Goal: Transaction & Acquisition: Book appointment/travel/reservation

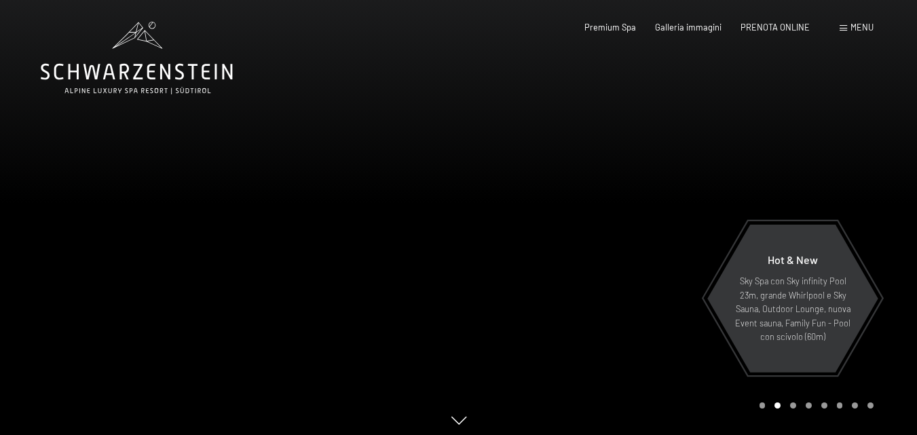
click at [752, 22] on div "Prenotazione Richiesta Premium Spa Galleria immagini PRENOTA ONLINE Menu DE IT …" at bounding box center [709, 28] width 328 height 12
click at [762, 23] on span "PRENOTA ONLINE" at bounding box center [774, 25] width 69 height 11
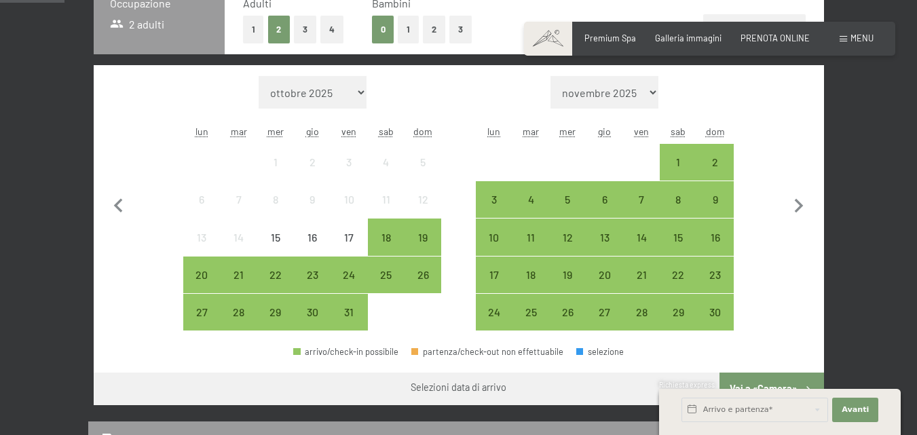
scroll to position [339, 0]
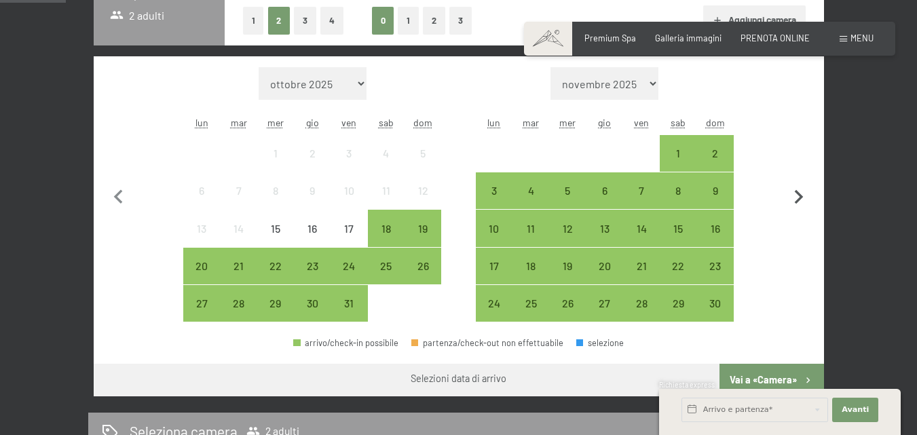
click at [804, 192] on icon "button" at bounding box center [798, 197] width 28 height 28
select select "[DATE]"
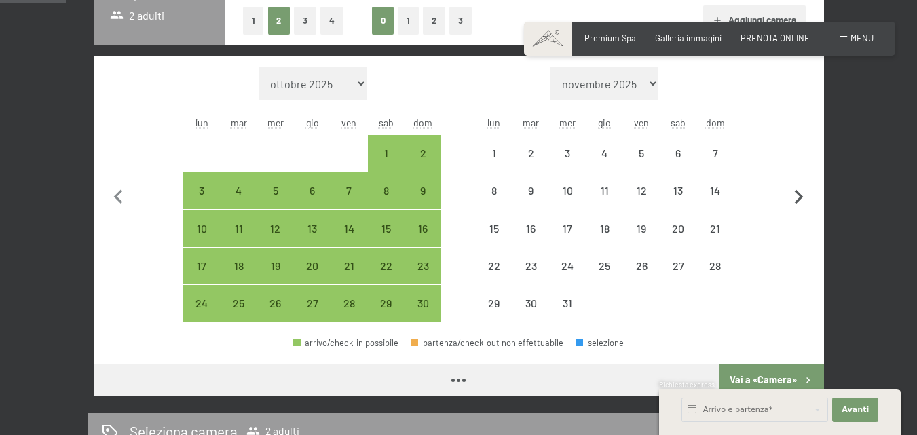
click at [804, 192] on icon "button" at bounding box center [798, 197] width 28 height 28
select select "[DATE]"
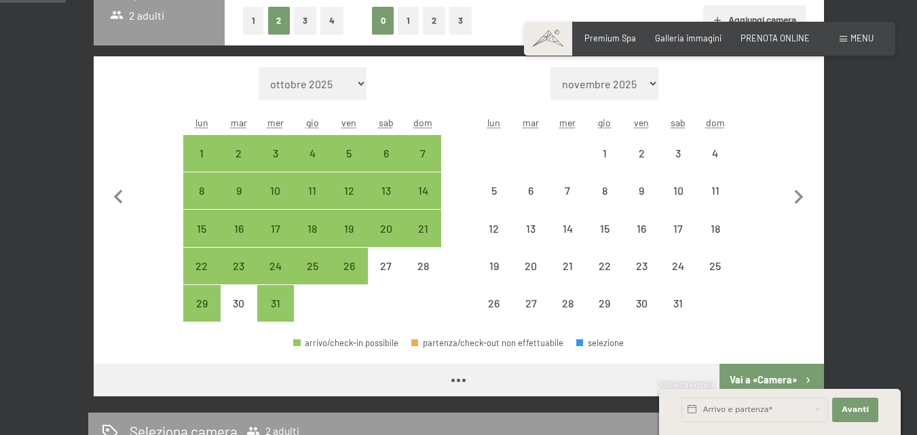
select select "[DATE]"
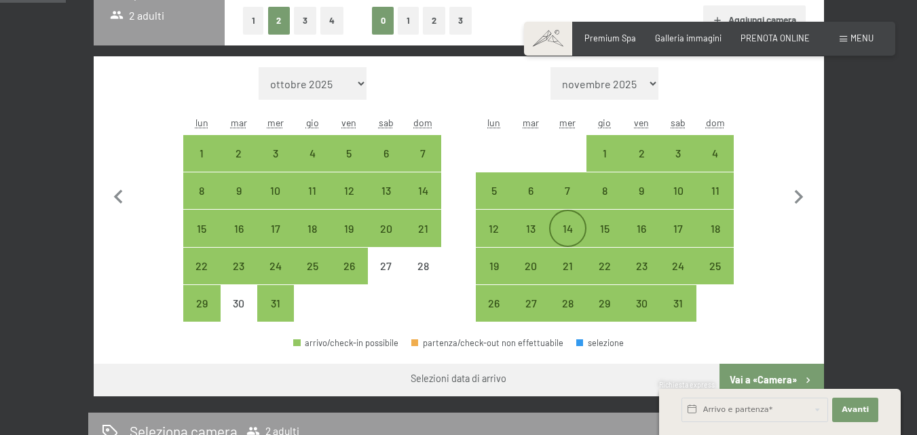
click at [558, 226] on div "14" at bounding box center [567, 240] width 34 height 34
select select "[DATE]"
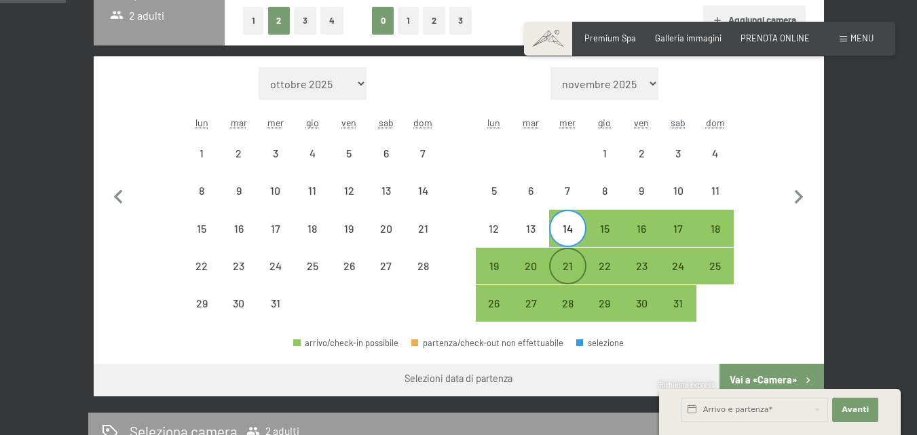
click at [564, 263] on div "21" at bounding box center [567, 278] width 34 height 34
select select "[DATE]"
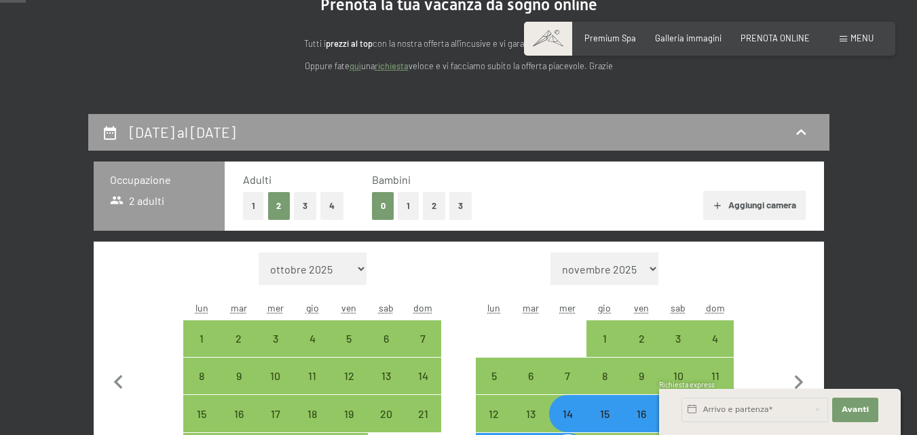
scroll to position [136, 0]
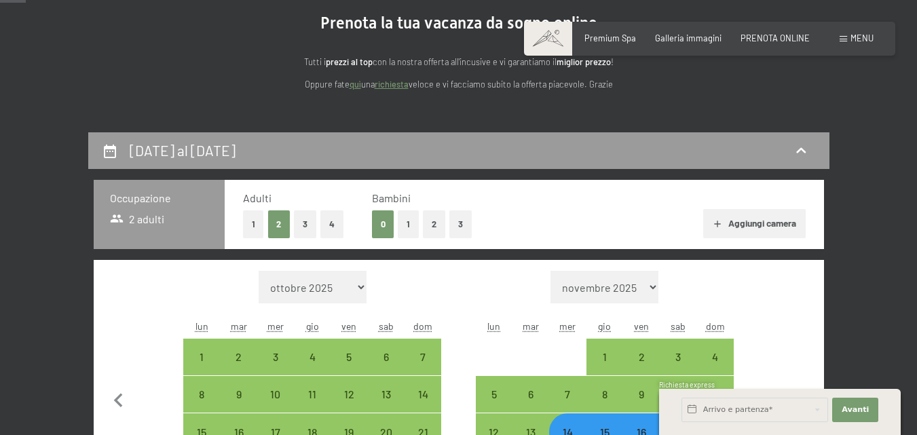
click at [432, 229] on button "2" at bounding box center [434, 224] width 22 height 28
select select "[DATE]"
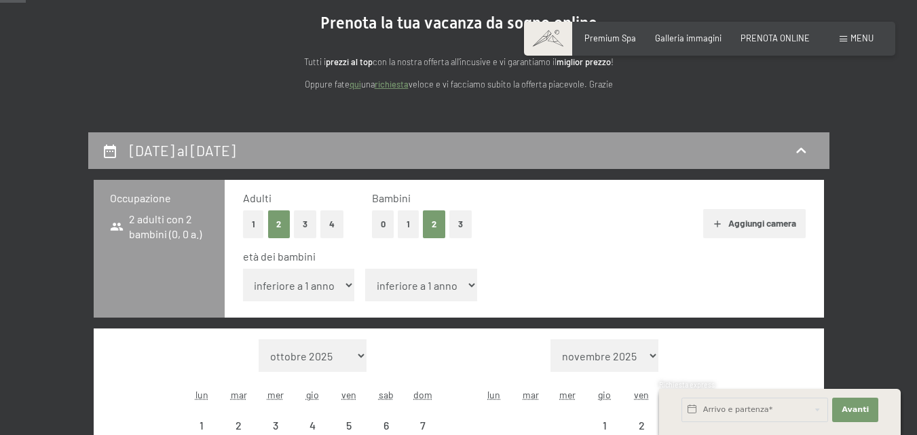
click at [305, 280] on select "inferiore a 1 anno 1 anno 2 anni 3 anni 4 anni 5 anni 6 anni 7 anni 8 anni 9 an…" at bounding box center [299, 285] width 112 height 33
select select "[DATE]"
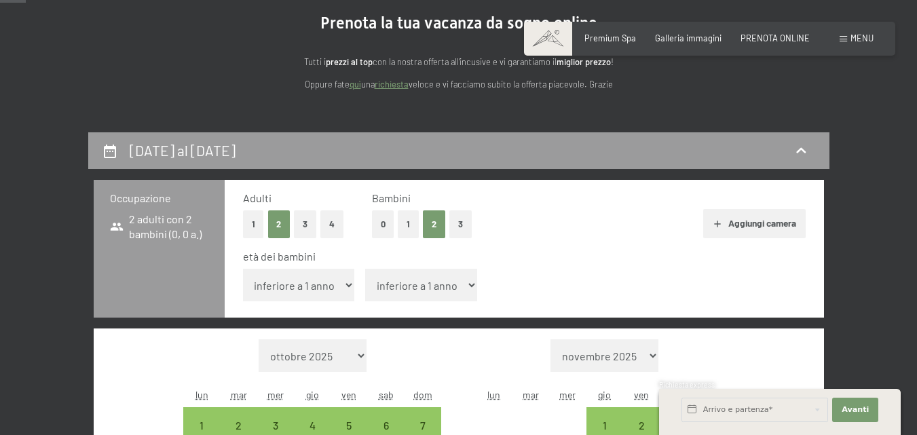
select select "9"
click at [243, 269] on select "inferiore a 1 anno 1 anno 2 anni 3 anni 4 anni 5 anni 6 anni 7 anni 8 anni 9 an…" at bounding box center [299, 285] width 112 height 33
select select "[DATE]"
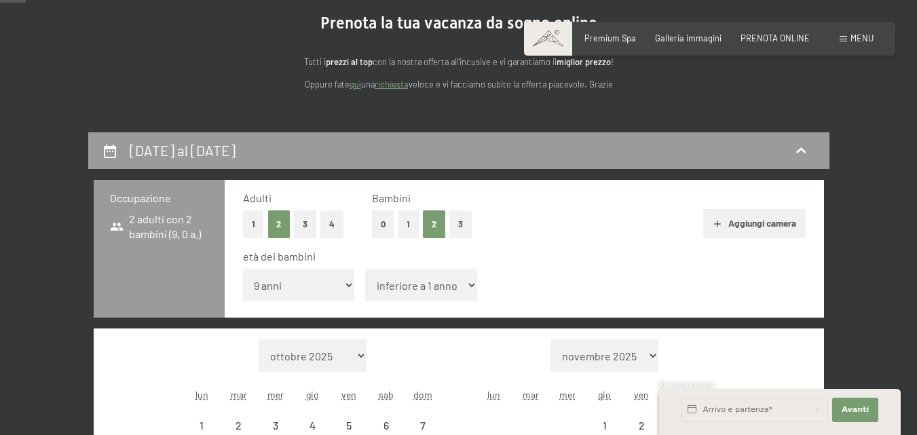
select select "[DATE]"
click at [421, 295] on select "inferiore a 1 anno 1 anno 2 anni 3 anni 4 anni 5 anni 6 anni 7 anni 8 anni 9 an…" at bounding box center [421, 285] width 112 height 33
select select "[DATE]"
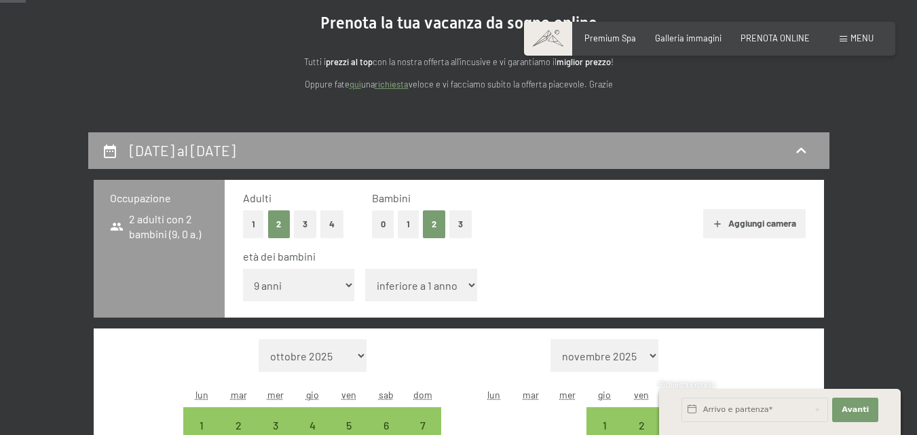
select select "6"
click at [365, 269] on select "inferiore a 1 anno 1 anno 2 anni 3 anni 4 anni 5 anni 6 anni 7 anni 8 anni 9 an…" at bounding box center [421, 285] width 112 height 33
select select "[DATE]"
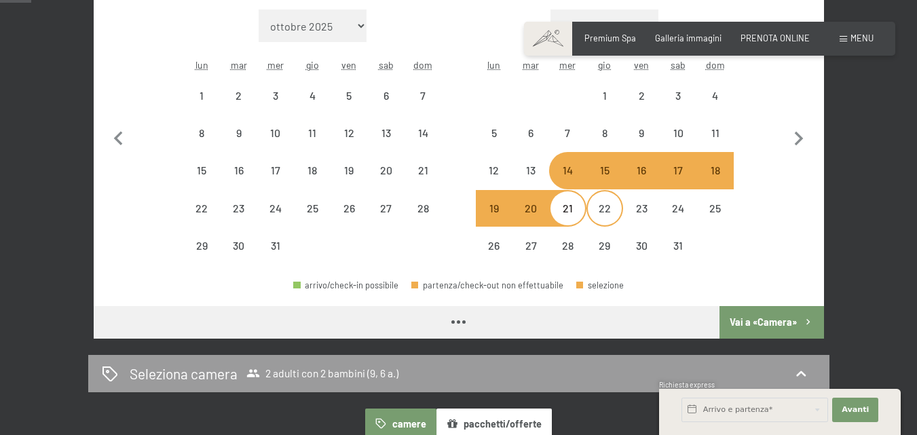
select select "[DATE]"
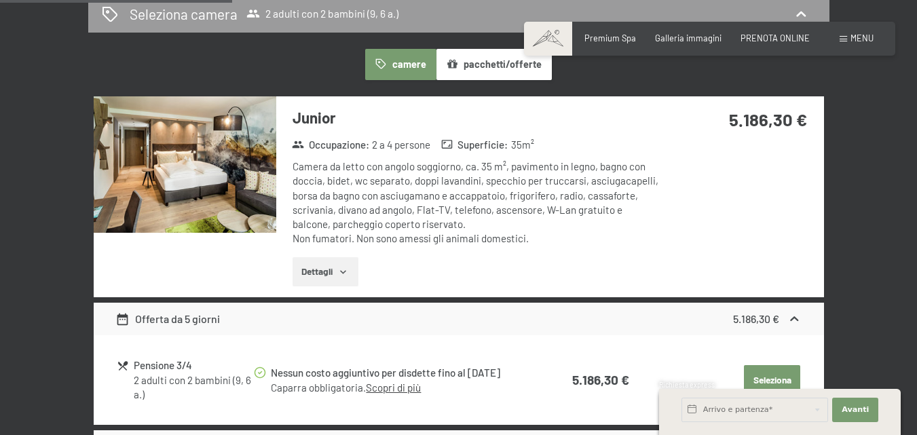
scroll to position [814, 0]
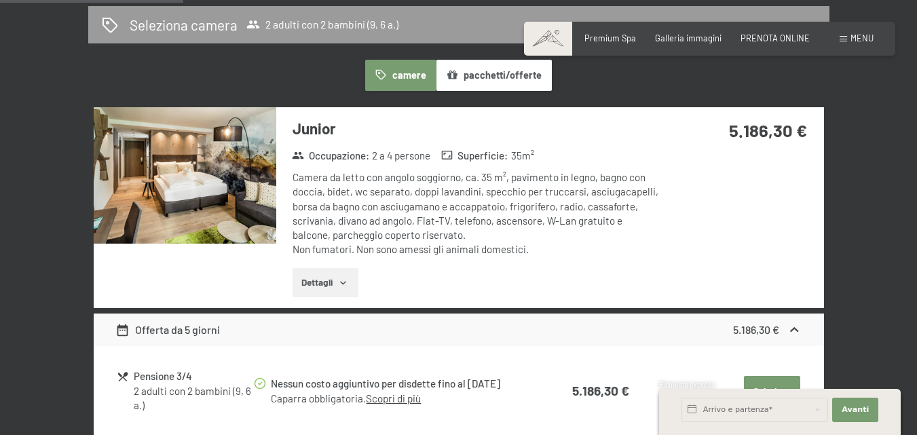
click at [212, 170] on img at bounding box center [185, 175] width 183 height 137
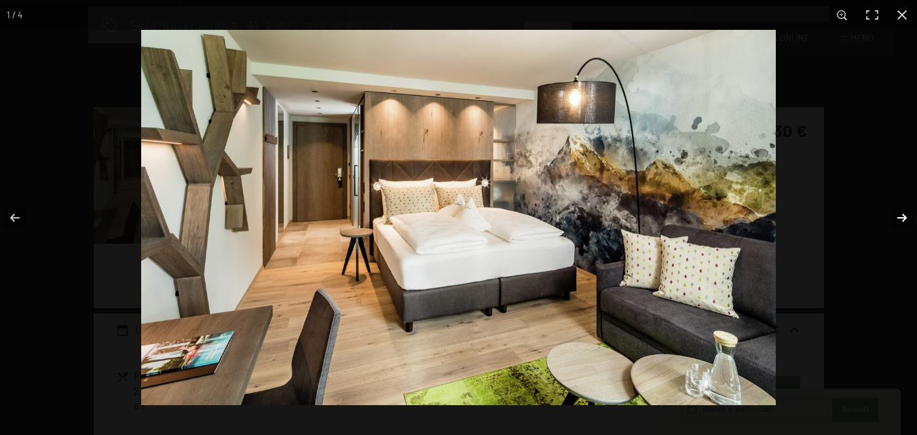
click at [902, 216] on button "button" at bounding box center [892, 218] width 47 height 68
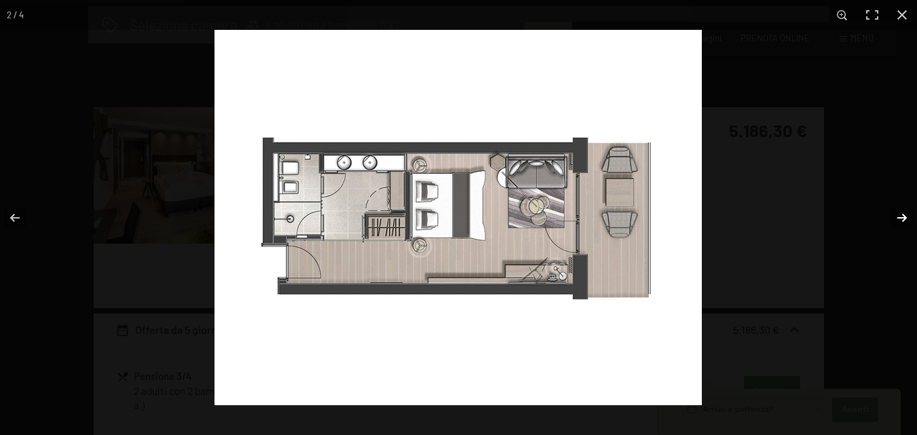
click at [902, 216] on button "button" at bounding box center [892, 218] width 47 height 68
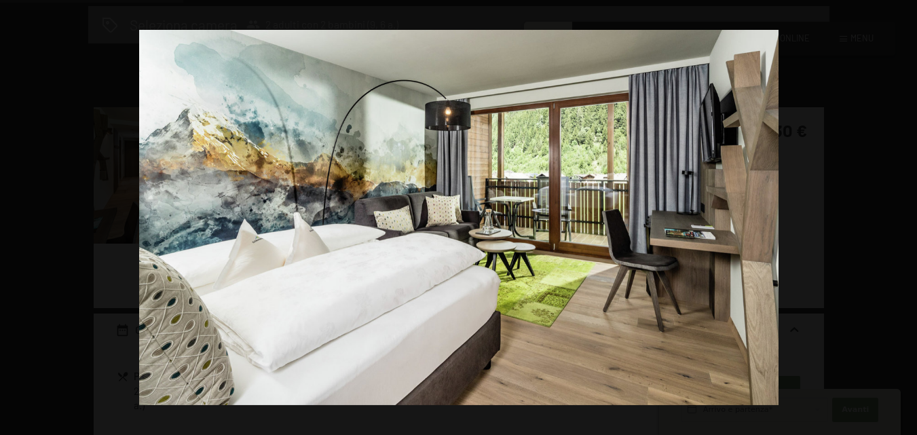
click at [902, 216] on button "button" at bounding box center [892, 218] width 47 height 68
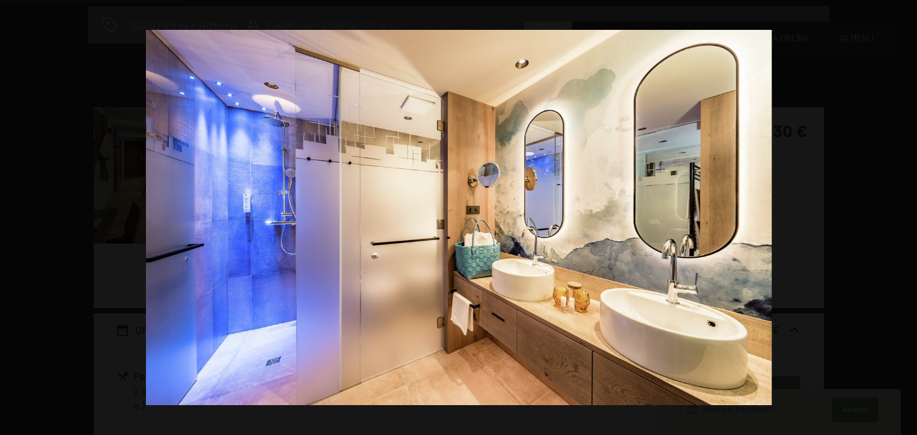
click at [902, 216] on button "button" at bounding box center [892, 218] width 47 height 68
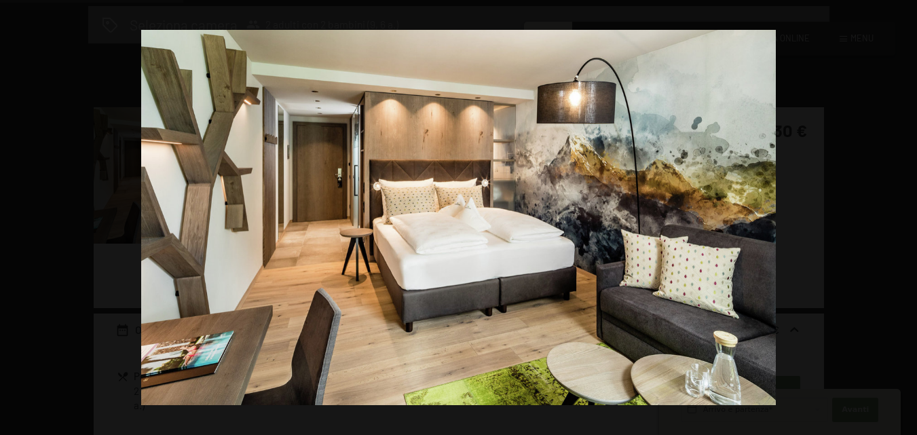
click at [902, 216] on button "button" at bounding box center [892, 218] width 47 height 68
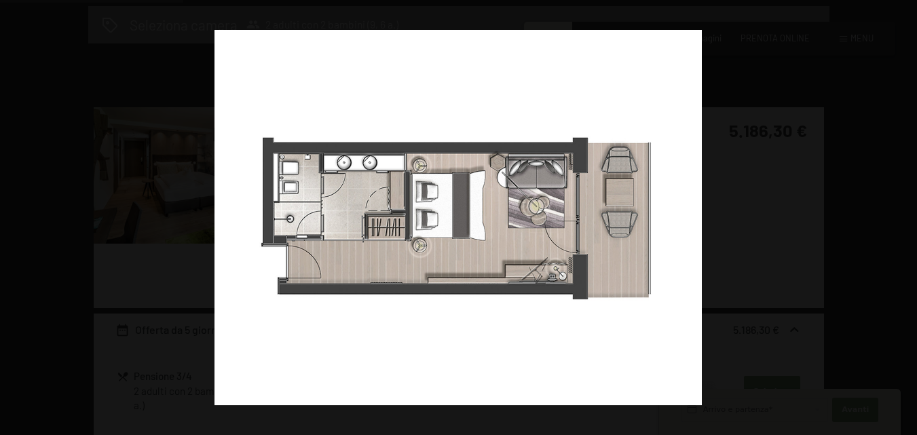
click at [902, 216] on button "button" at bounding box center [892, 218] width 47 height 68
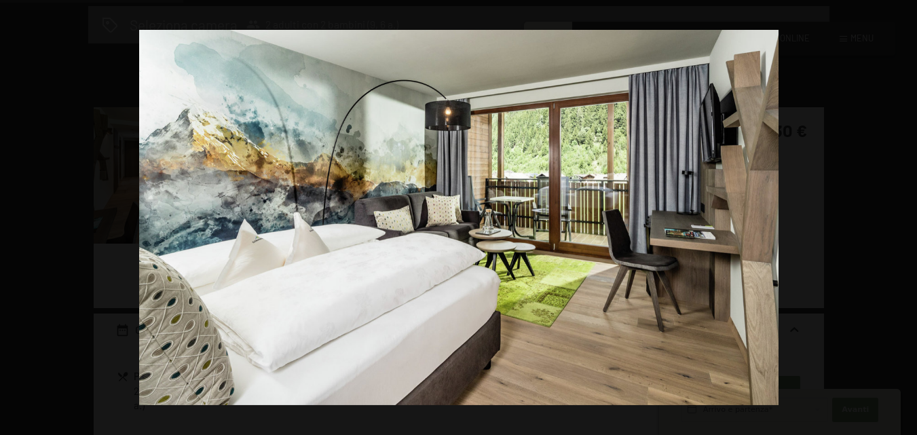
click at [902, 216] on button "button" at bounding box center [892, 218] width 47 height 68
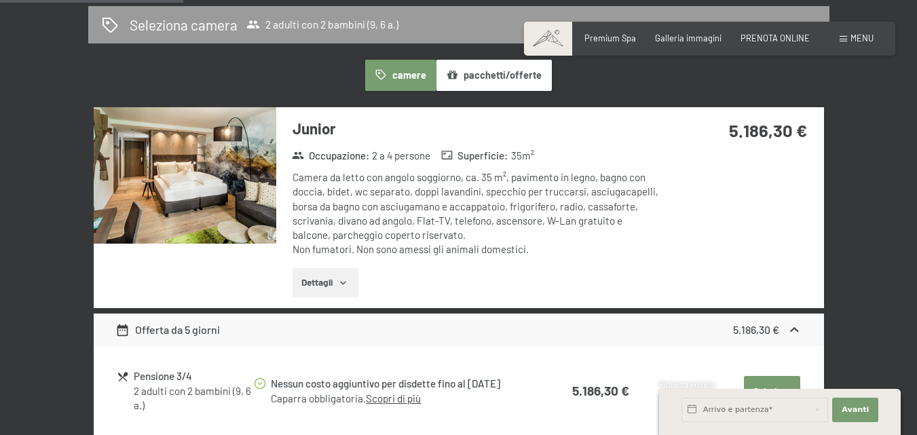
click at [0, 0] on button "button" at bounding box center [0, 0] width 0 height 0
click at [404, 73] on button "camere" at bounding box center [400, 75] width 71 height 31
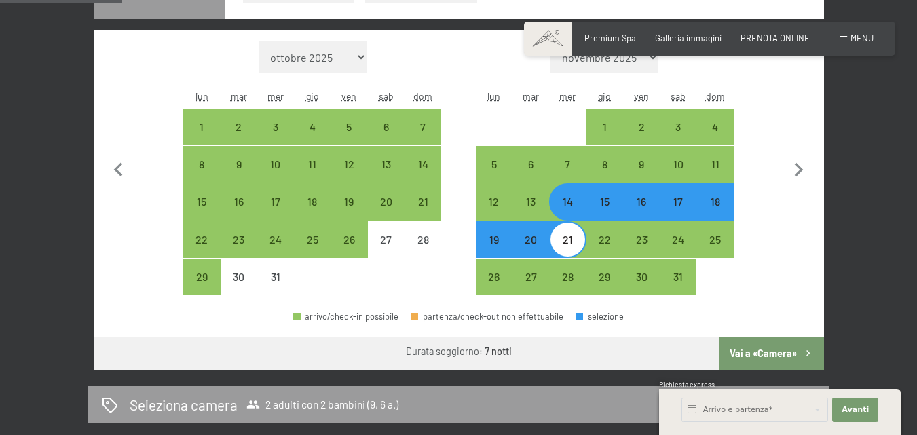
scroll to position [407, 0]
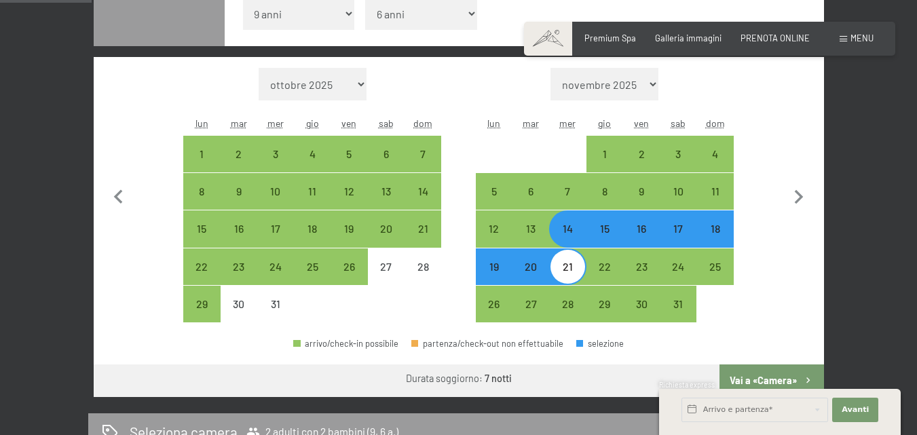
click at [571, 272] on div "21" at bounding box center [567, 278] width 34 height 34
select select "[DATE]"
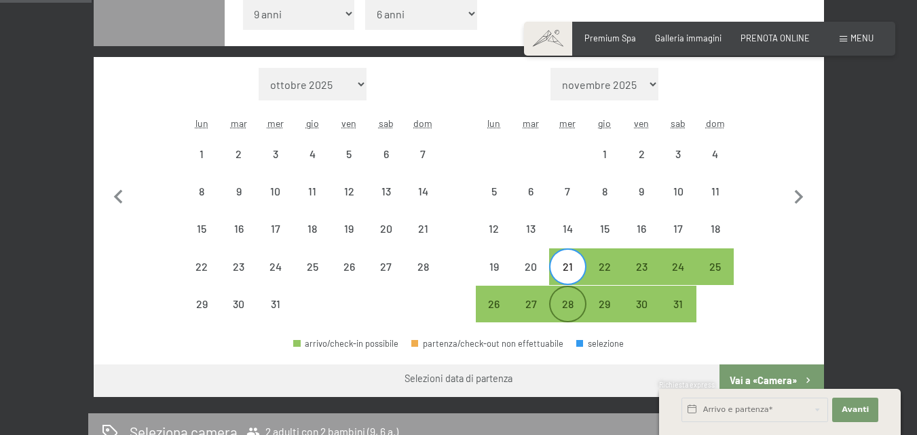
click at [571, 305] on div "28" at bounding box center [567, 316] width 34 height 34
select select "[DATE]"
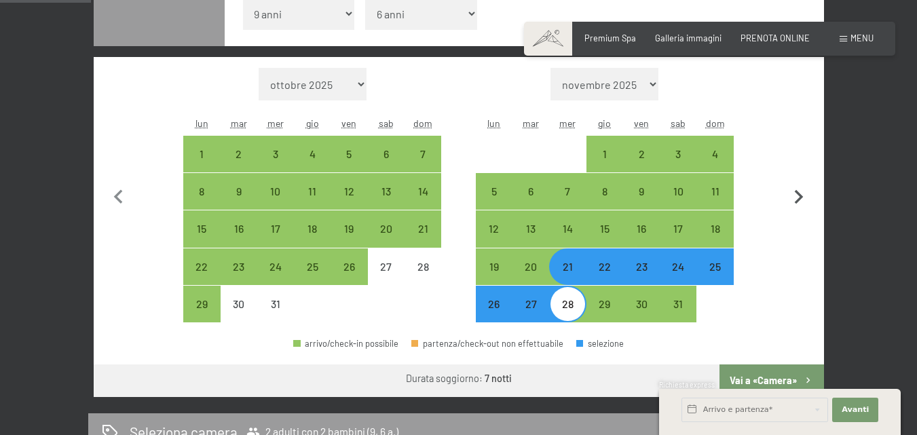
click at [803, 195] on icon "button" at bounding box center [798, 197] width 28 height 28
select select "[DATE]"
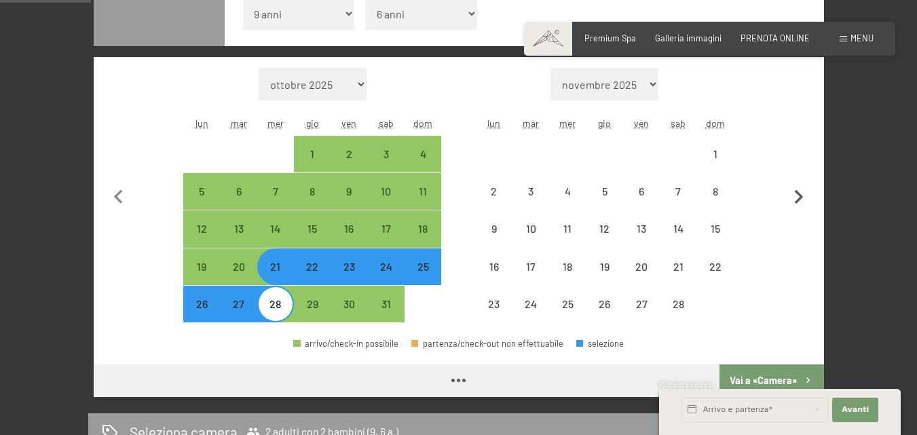
select select "[DATE]"
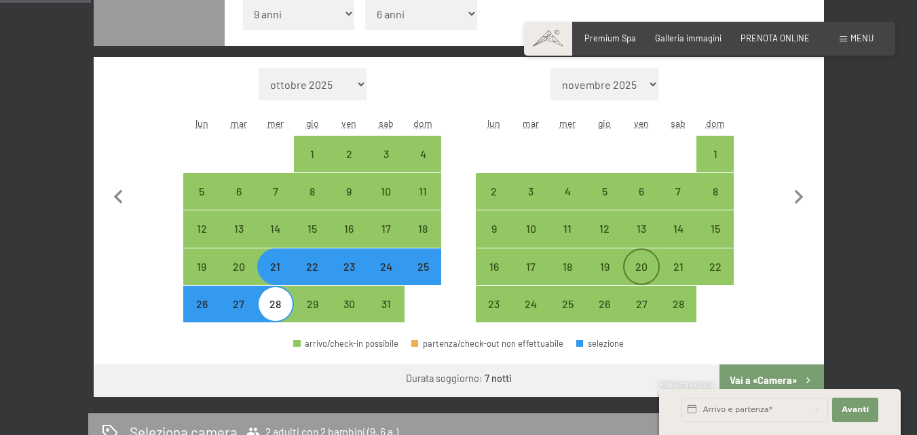
click at [647, 269] on div "20" at bounding box center [641, 278] width 34 height 34
select select "[DATE]"
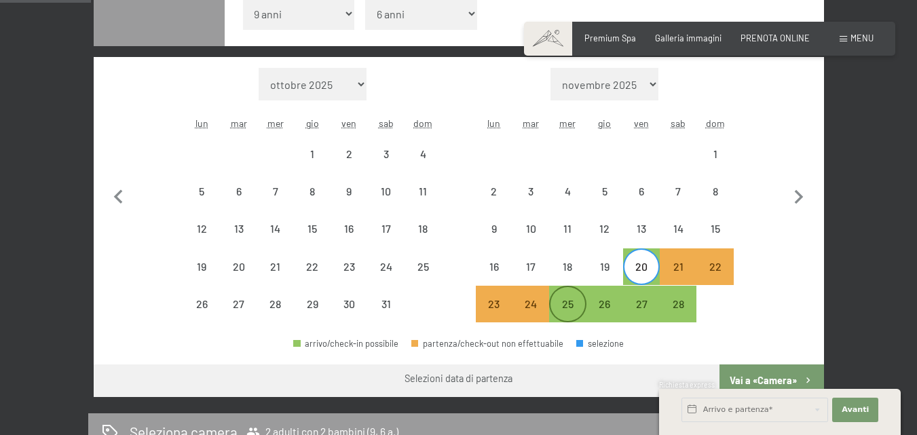
drag, startPoint x: 571, startPoint y: 304, endPoint x: 558, endPoint y: 303, distance: 13.0
click at [564, 303] on div "23 24 25 26 27 28" at bounding box center [605, 304] width 258 height 37
click at [651, 307] on div "27" at bounding box center [641, 316] width 34 height 34
select select "[DATE]"
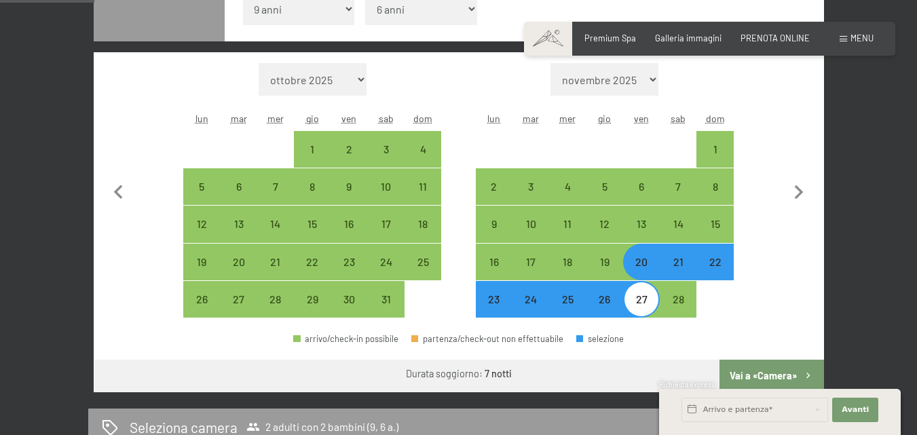
scroll to position [339, 0]
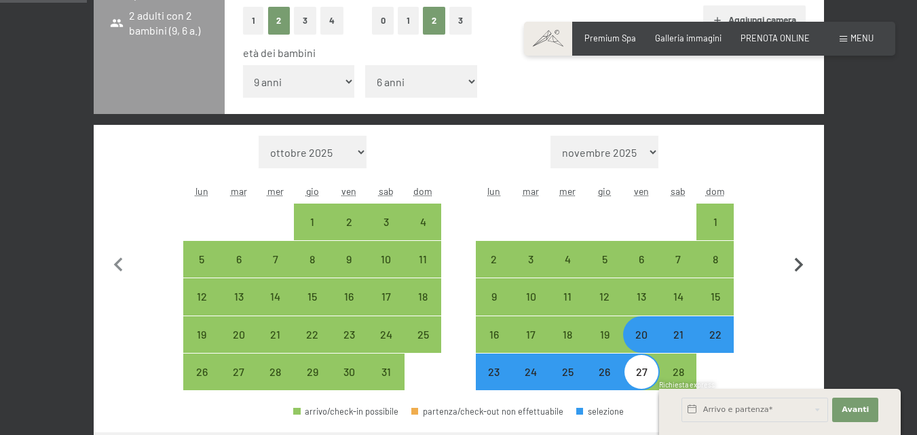
click at [803, 266] on icon "button" at bounding box center [798, 265] width 28 height 28
select select "[DATE]"
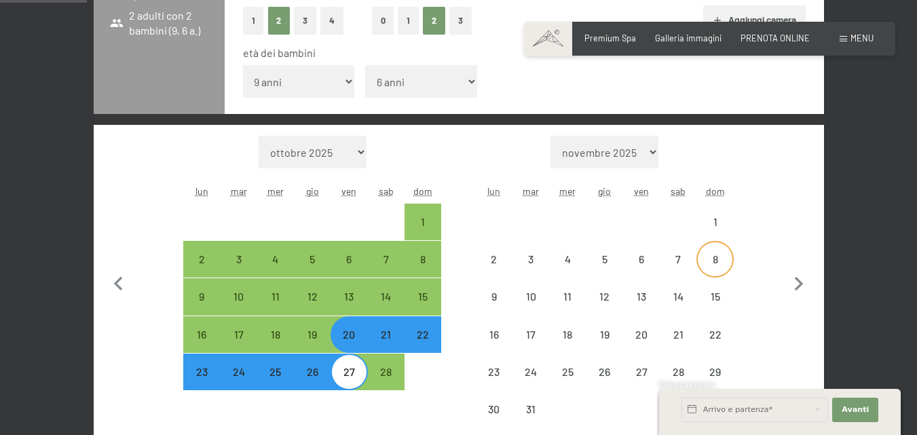
select select "[DATE]"
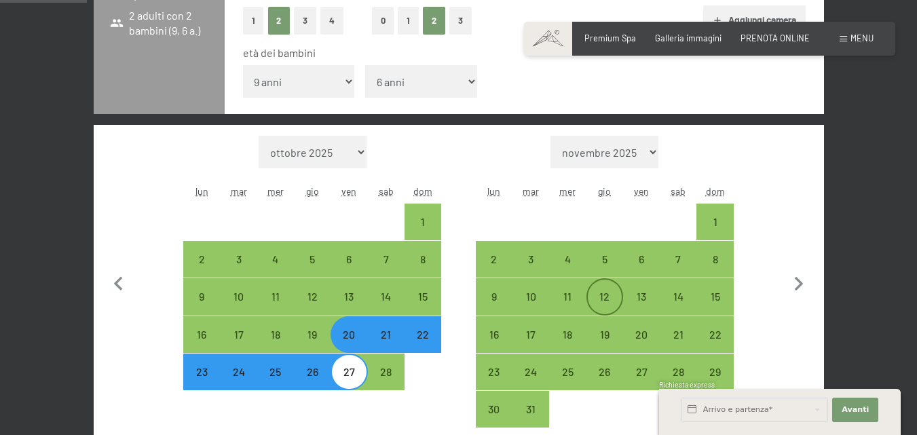
click at [613, 295] on div "12" at bounding box center [605, 308] width 34 height 34
select select "[DATE]"
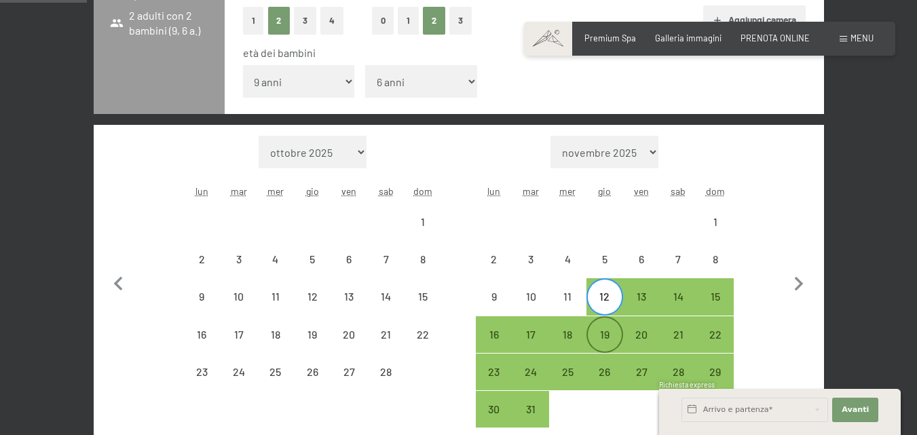
click at [614, 329] on div "19" at bounding box center [605, 346] width 34 height 34
select select "[DATE]"
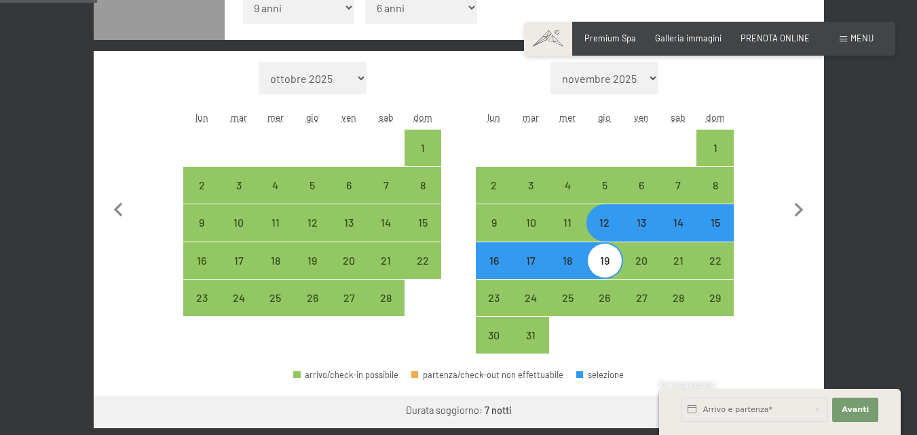
scroll to position [407, 0]
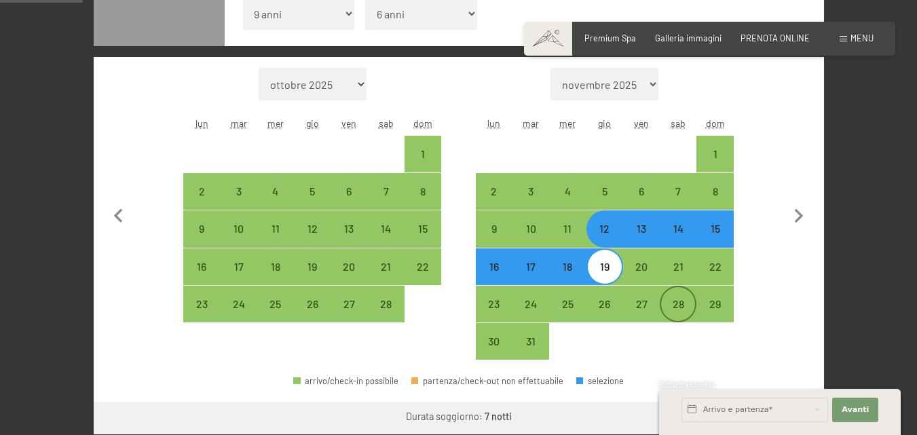
click at [685, 309] on div "28" at bounding box center [678, 316] width 34 height 34
select select "[DATE]"
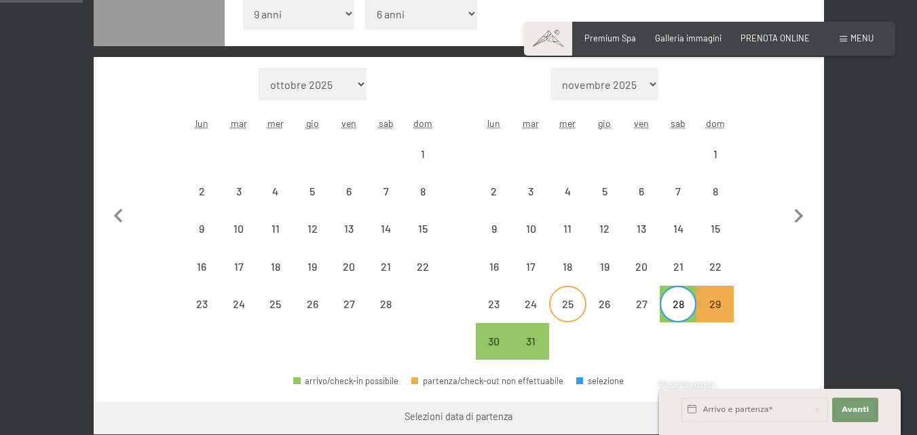
click at [561, 311] on div "25" at bounding box center [567, 316] width 34 height 34
select select "[DATE]"
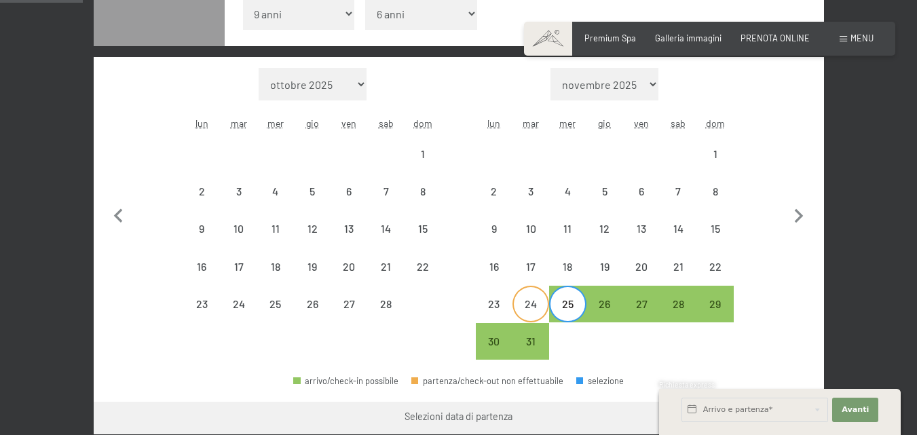
click at [523, 312] on div "24" at bounding box center [531, 316] width 34 height 34
select select "[DATE]"
click at [531, 347] on div "31" at bounding box center [531, 353] width 34 height 34
select select "[DATE]"
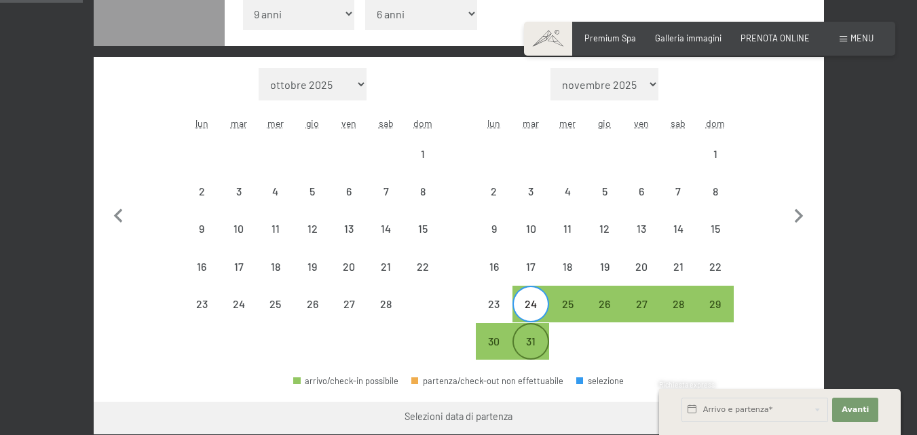
select select "[DATE]"
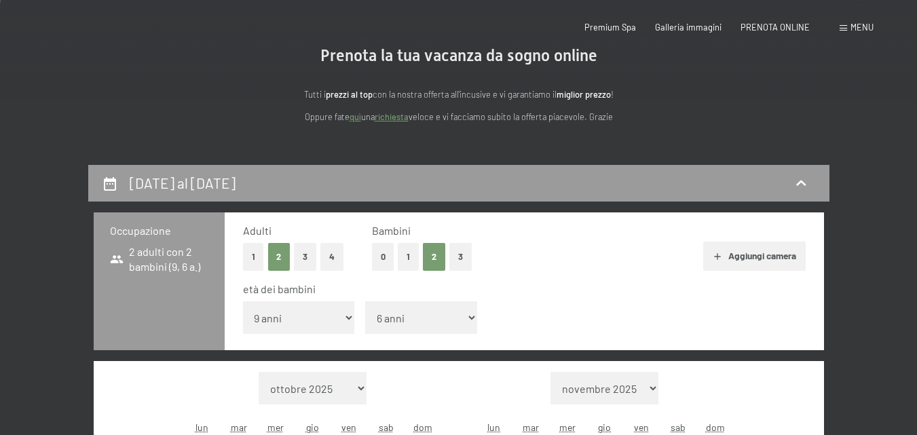
scroll to position [0, 0]
